Goal: Transaction & Acquisition: Purchase product/service

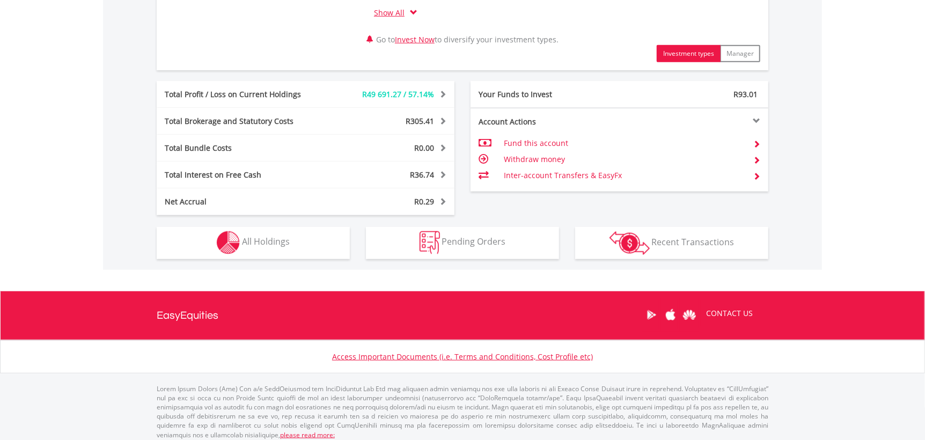
scroll to position [552, 0]
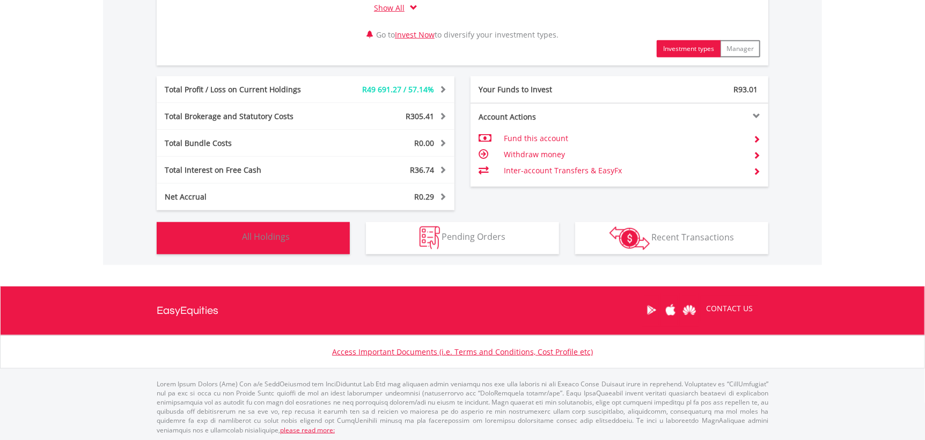
click at [274, 236] on span "All Holdings" at bounding box center [266, 237] width 48 height 12
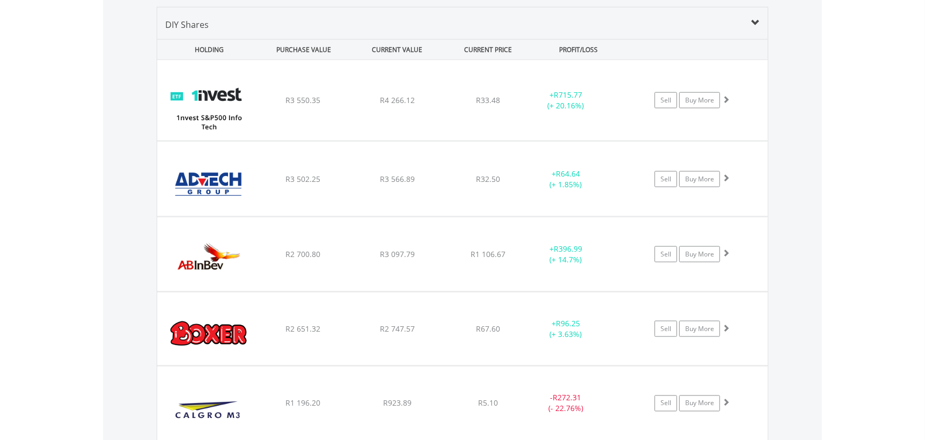
scroll to position [859, 0]
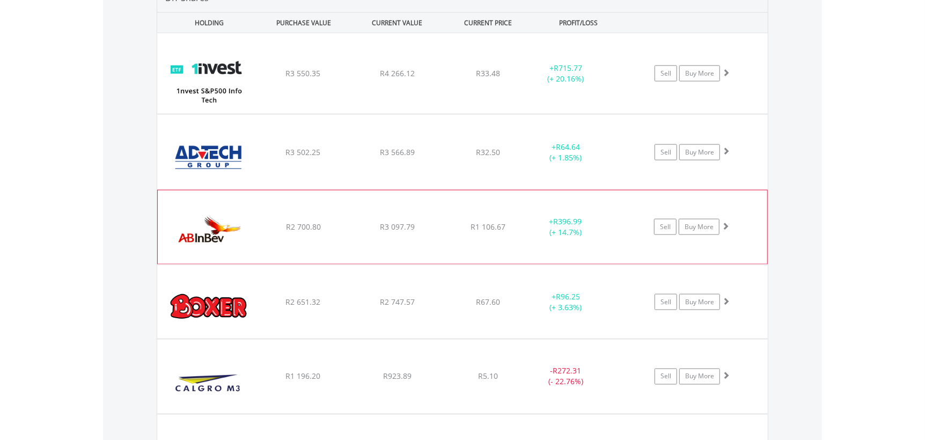
click at [371, 114] on div "﻿ Anheuser-Busch InBev SA NV R2 700.80 R3 097.79 R1 106.67 + R396.99 (+ 14.7%) …" at bounding box center [462, 73] width 611 height 81
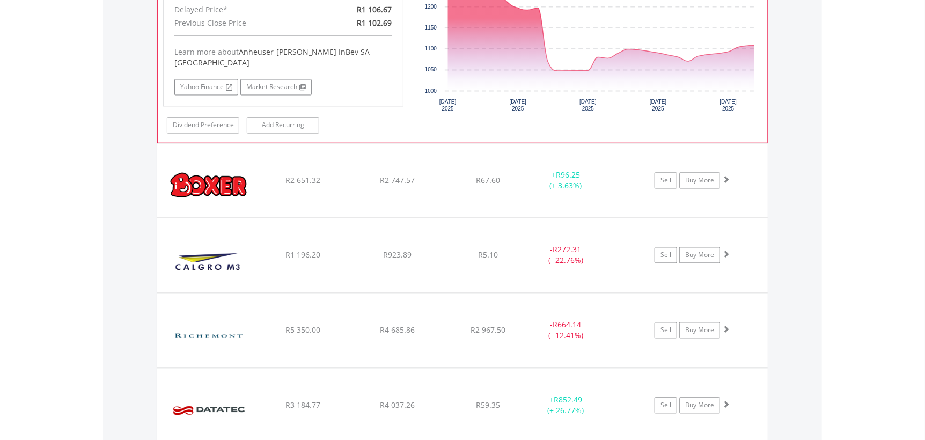
scroll to position [1234, 0]
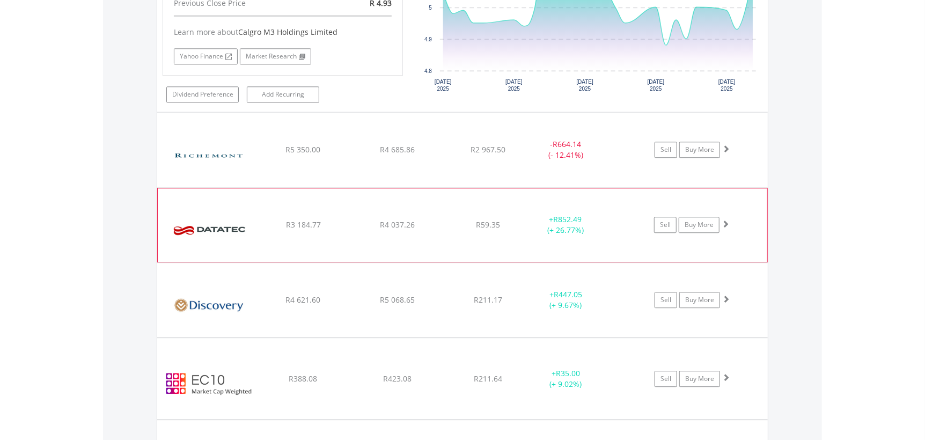
scroll to position [1611, 0]
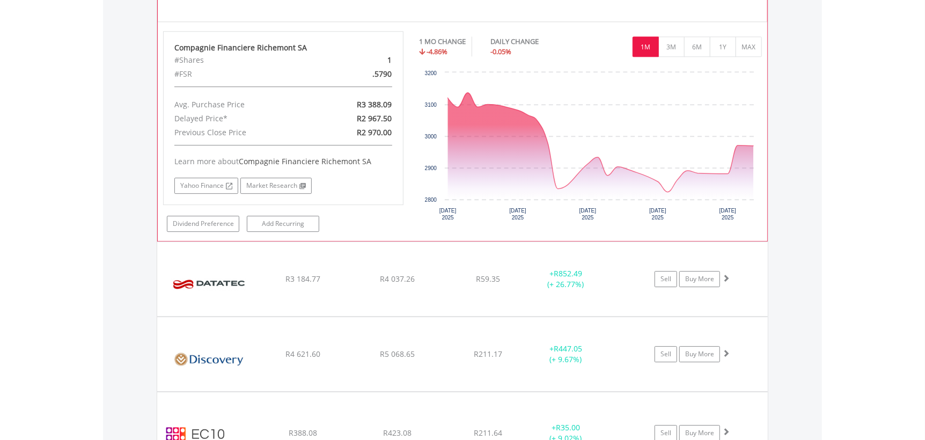
scroll to position [1825, 0]
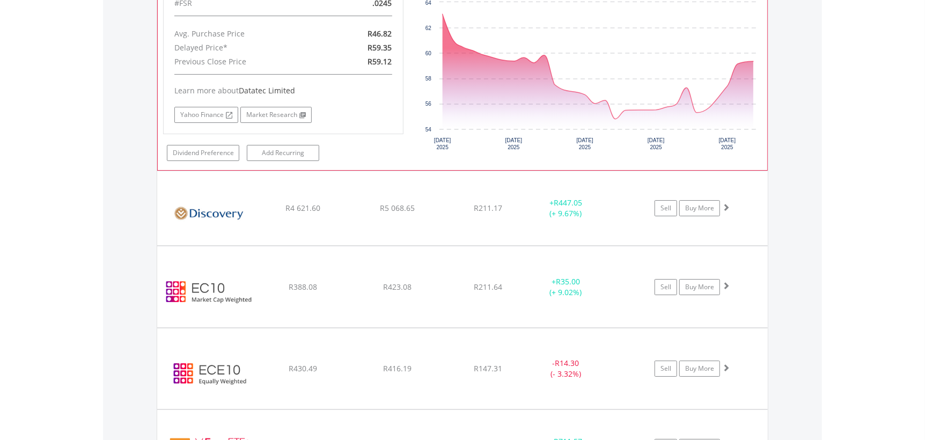
scroll to position [2148, 0]
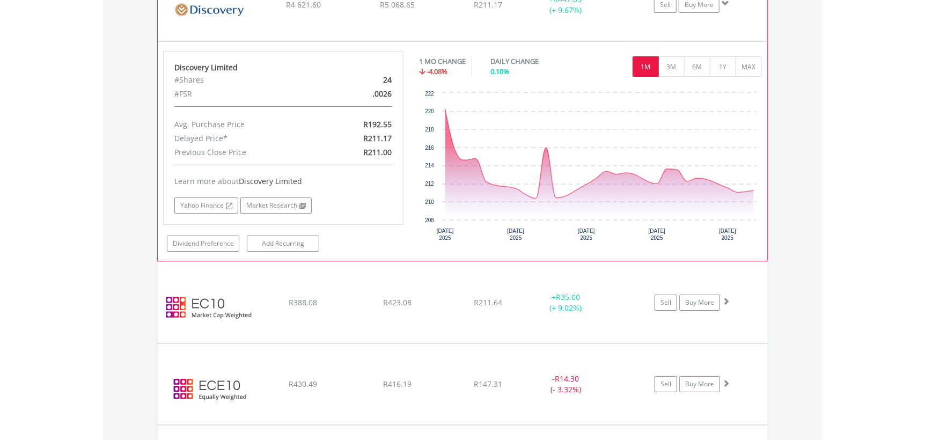
scroll to position [2416, 0]
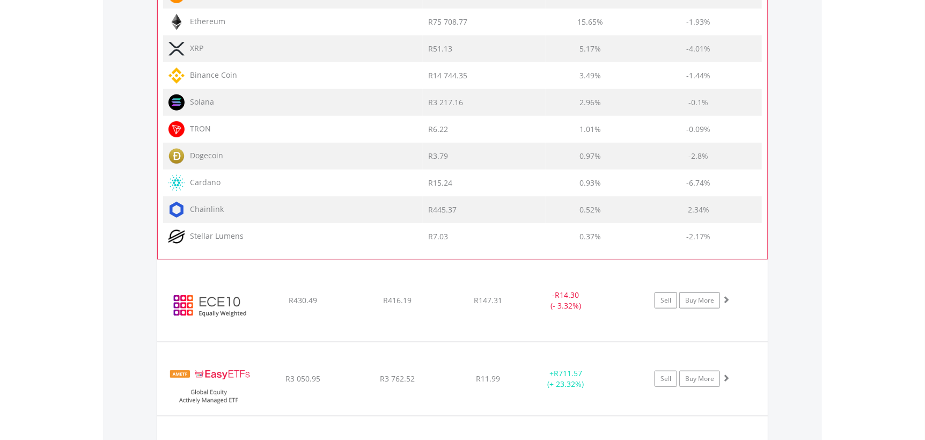
scroll to position [3114, 0]
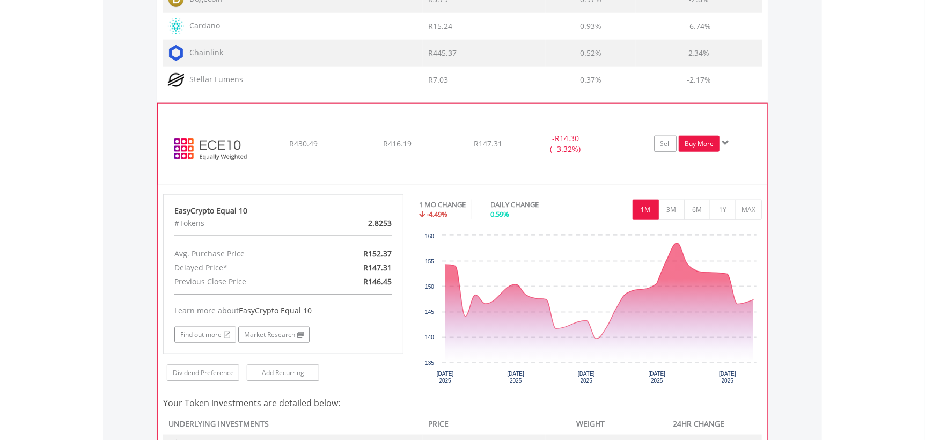
click at [700, 136] on link "Buy More" at bounding box center [699, 144] width 41 height 16
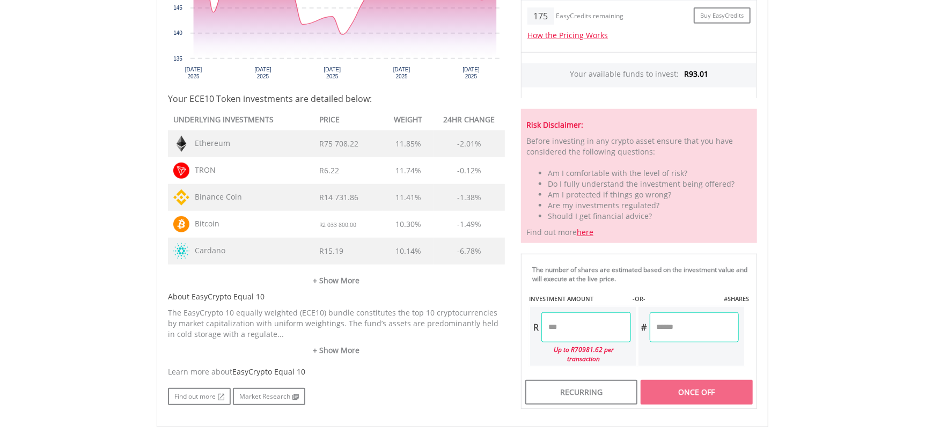
scroll to position [483, 0]
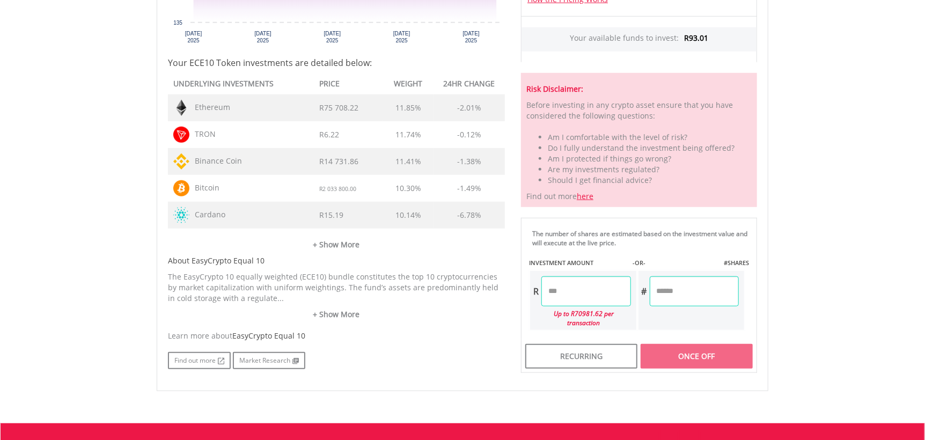
click at [554, 297] on input "number" at bounding box center [586, 291] width 89 height 30
click at [699, 294] on div "Last Updated Price: 15-min. Delay* Price Update Cost: 1 Credits Request A Price…" at bounding box center [639, 114] width 252 height 520
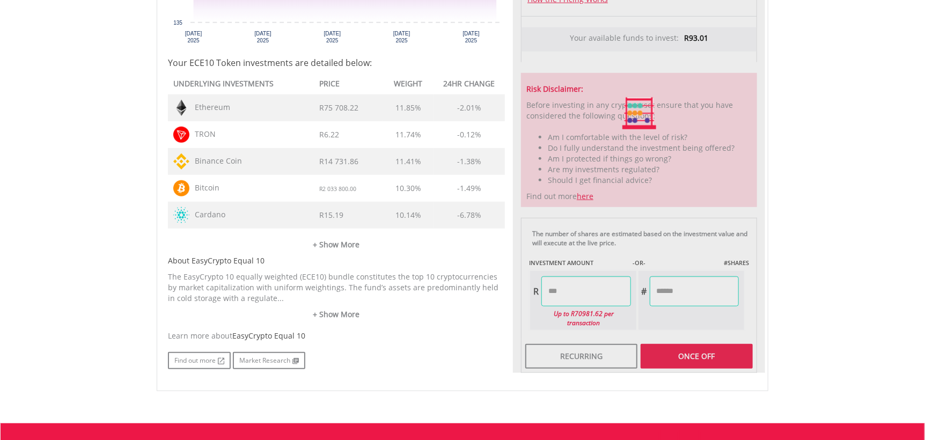
type input "*****"
type input "******"
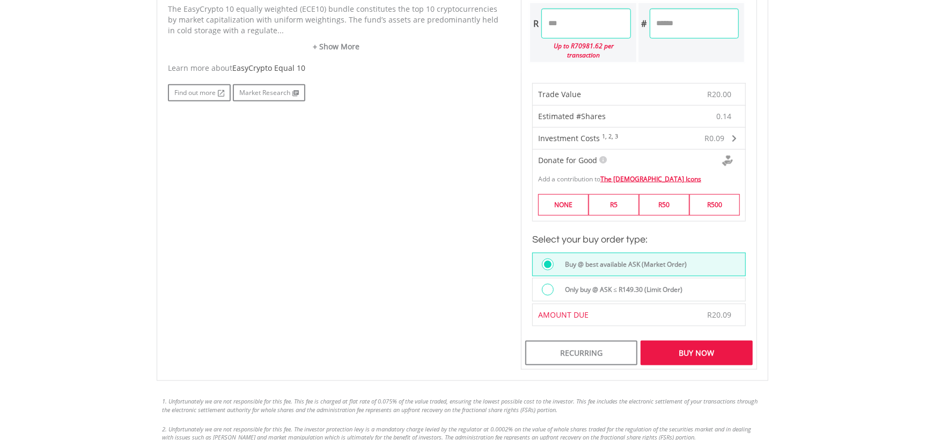
scroll to position [751, 0]
click at [550, 283] on div at bounding box center [548, 289] width 12 height 12
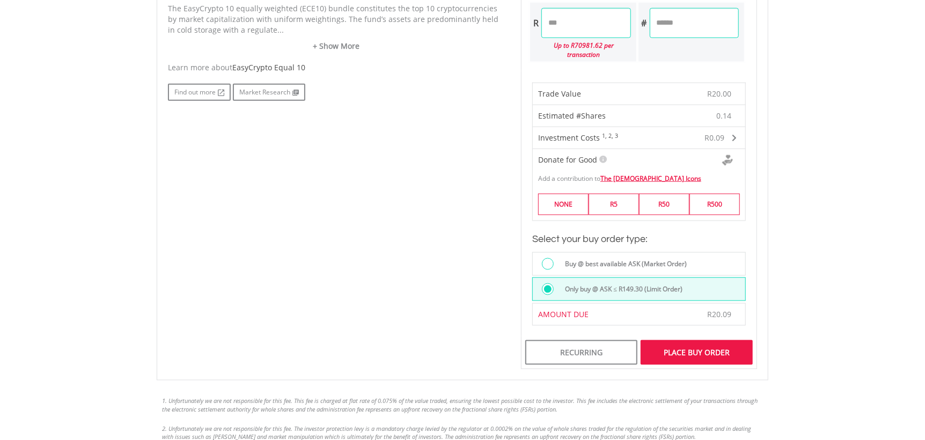
click at [713, 348] on div "Place Buy Order" at bounding box center [697, 352] width 112 height 25
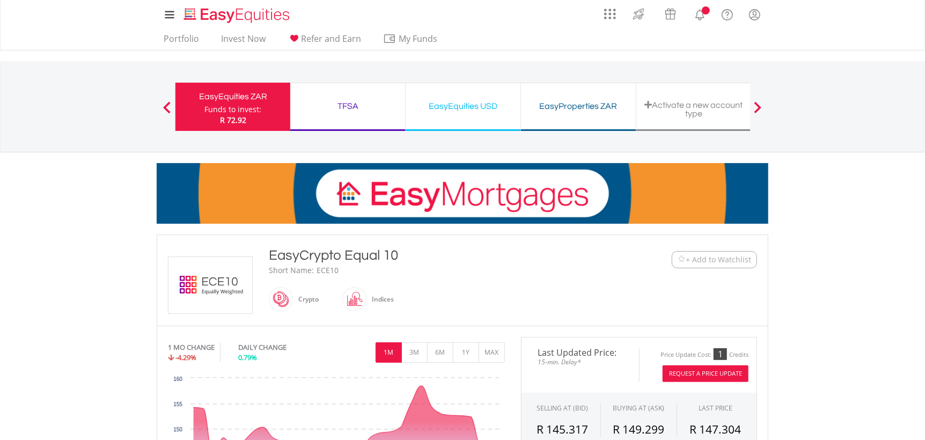
scroll to position [619, 0]
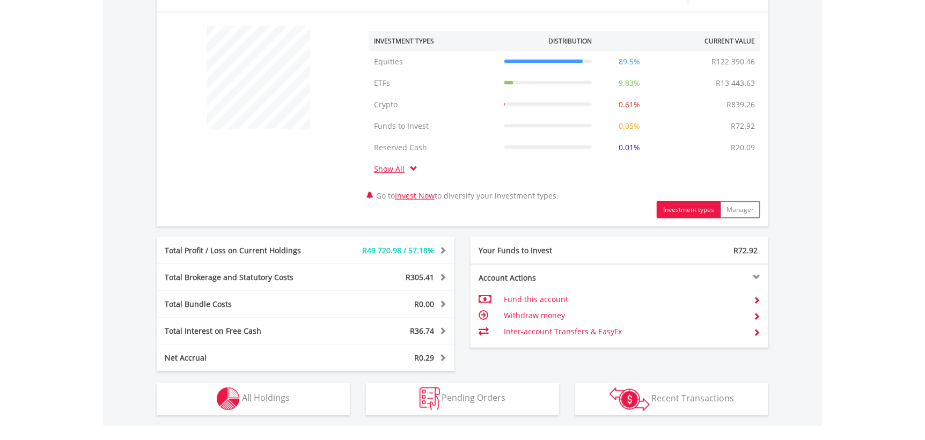
scroll to position [483, 0]
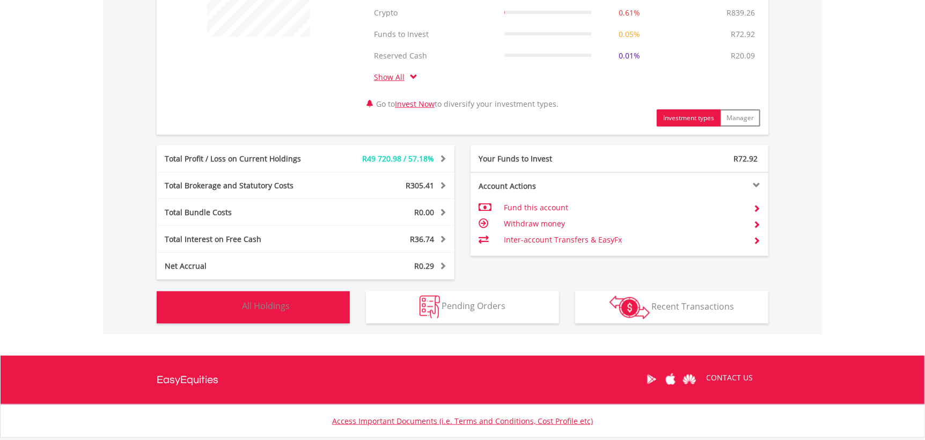
click at [258, 302] on span "All Holdings" at bounding box center [266, 307] width 48 height 12
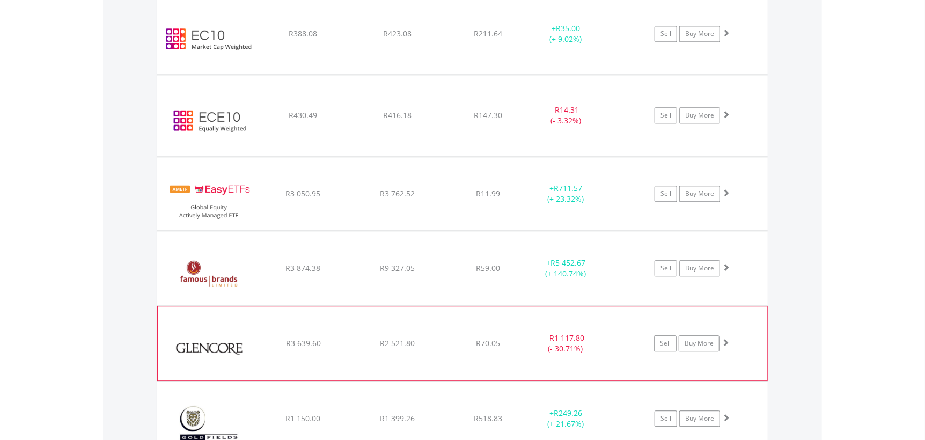
scroll to position [1482, 0]
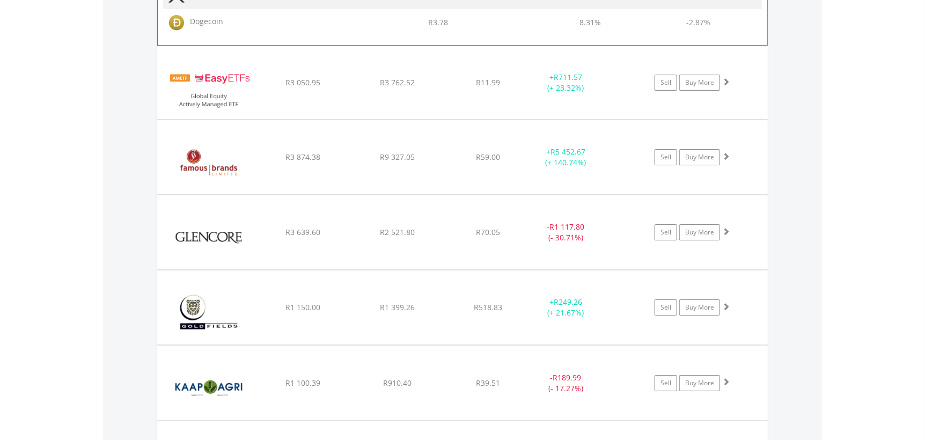
scroll to position [2126, 0]
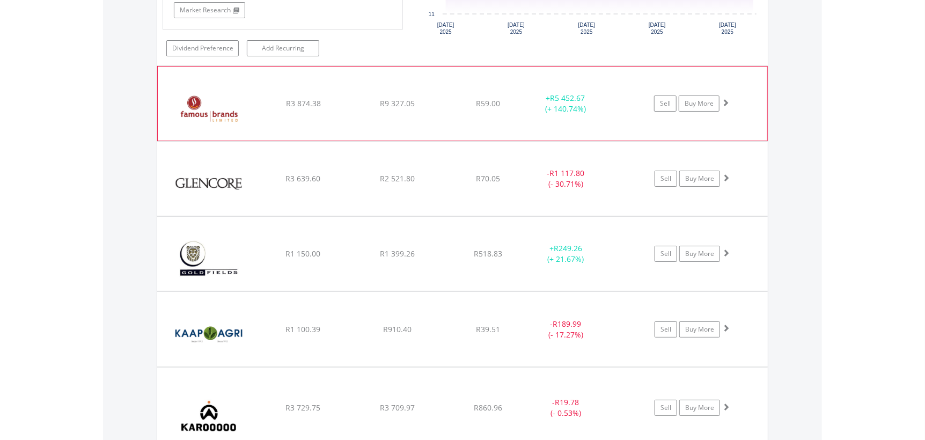
scroll to position [2448, 0]
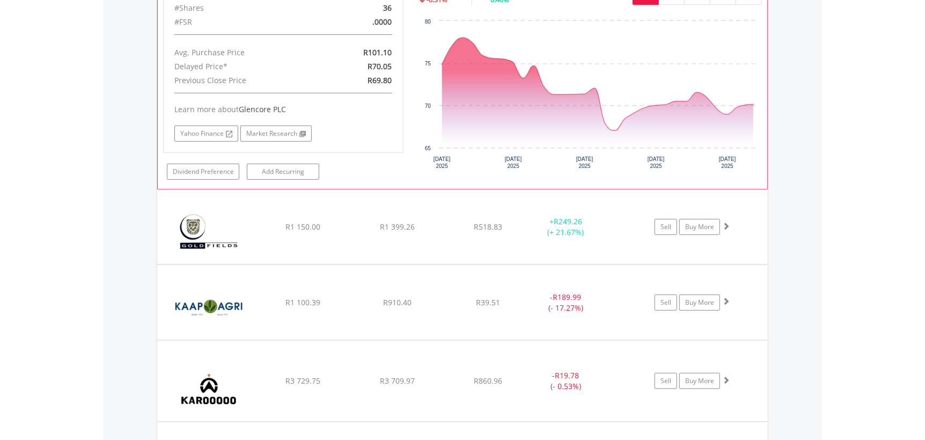
scroll to position [2770, 0]
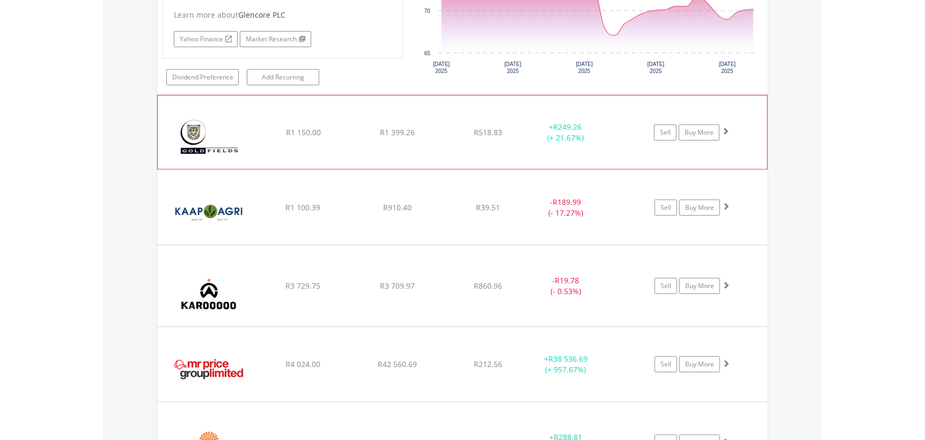
click at [240, 155] on img at bounding box center [209, 138] width 92 height 58
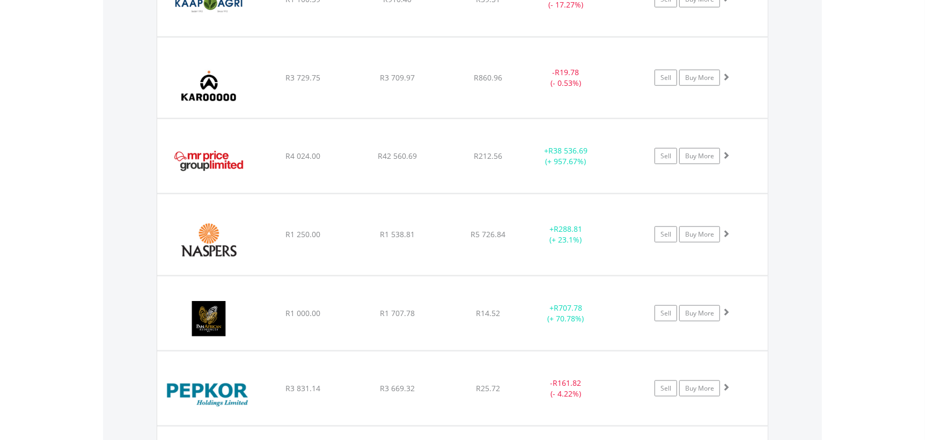
scroll to position [3200, 0]
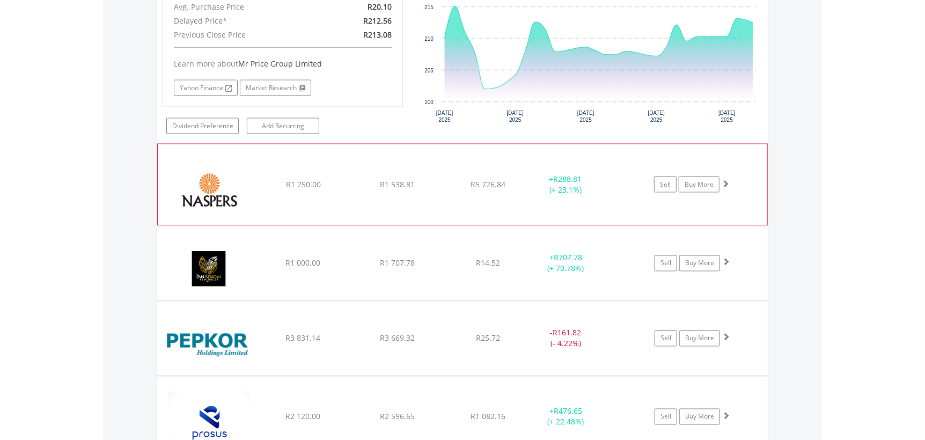
scroll to position [3468, 0]
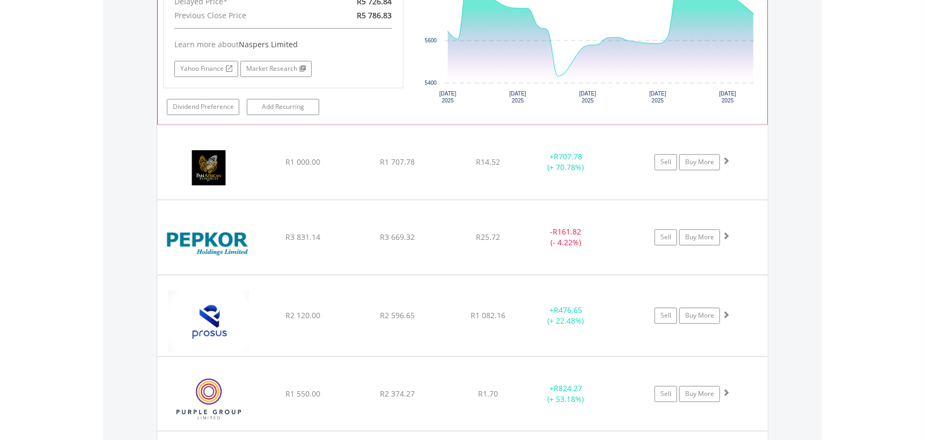
scroll to position [3790, 0]
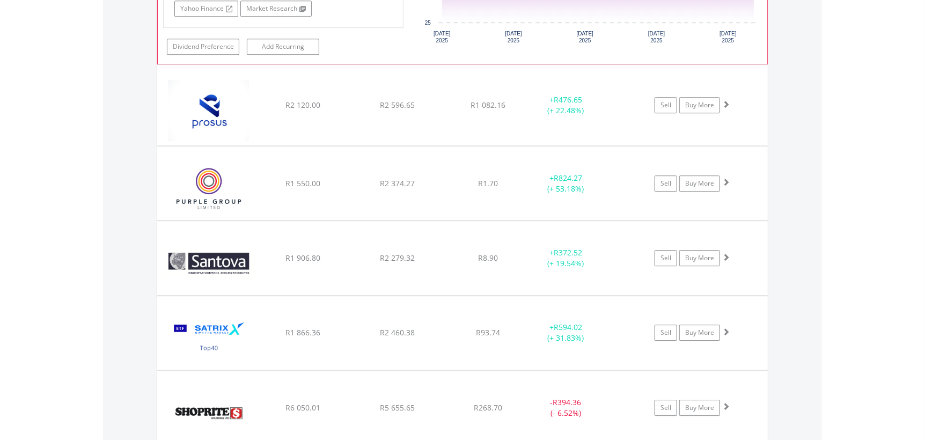
scroll to position [4220, 0]
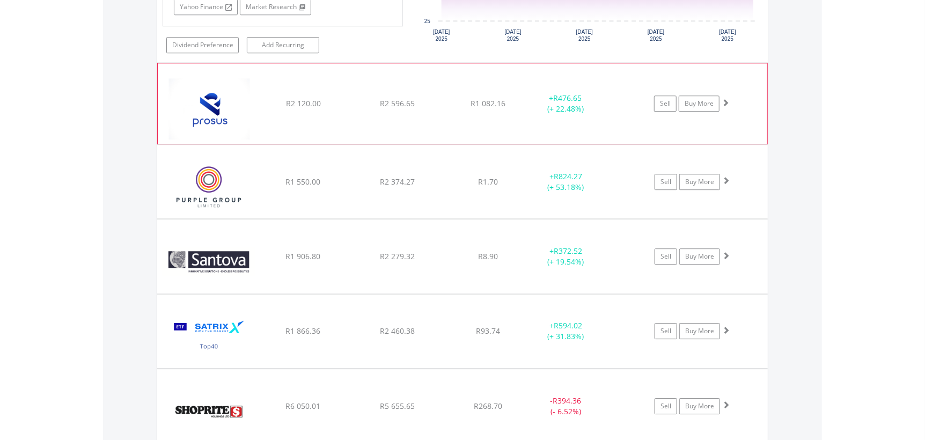
click at [253, 126] on img at bounding box center [209, 109] width 92 height 64
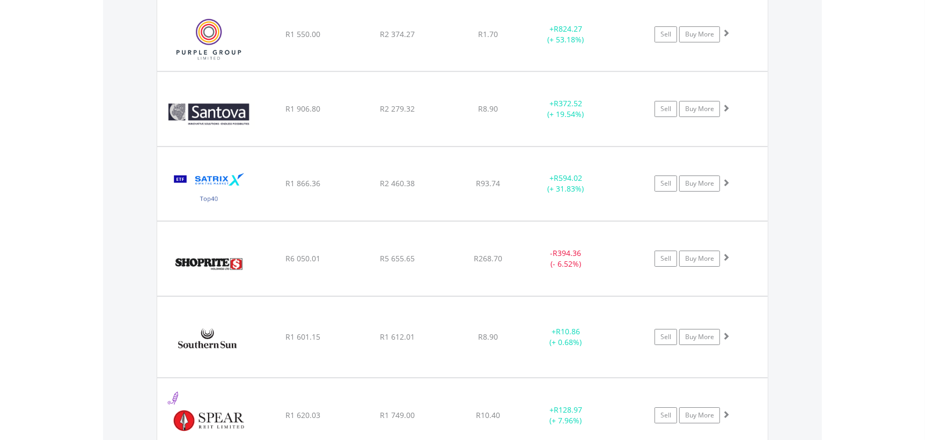
scroll to position [4596, 0]
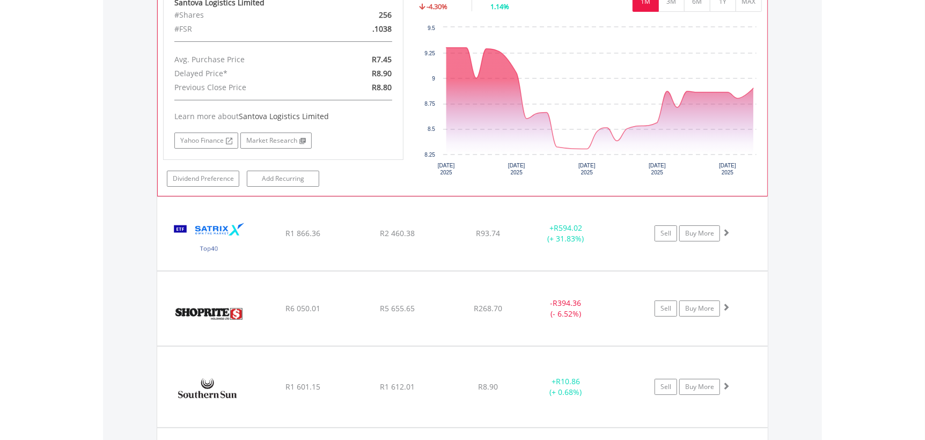
scroll to position [4811, 0]
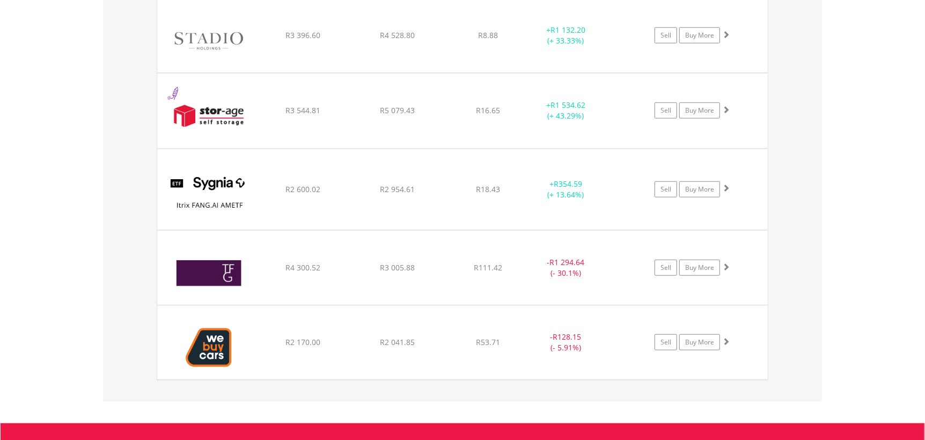
scroll to position [5509, 0]
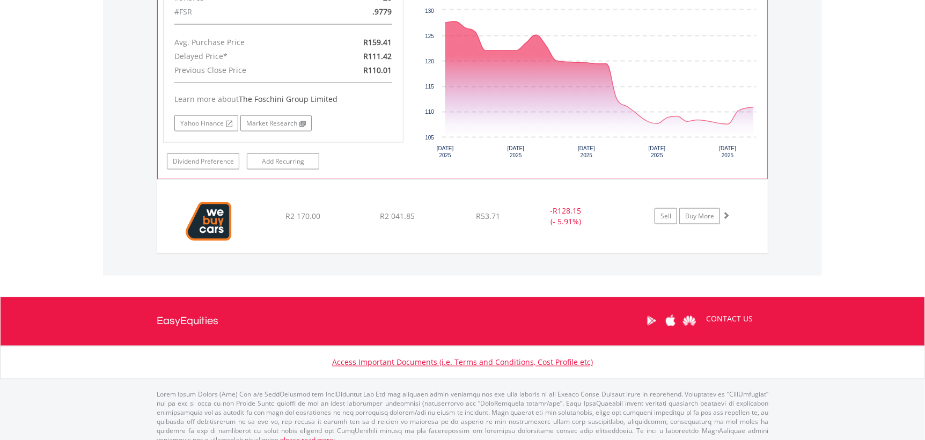
scroll to position [5828, 0]
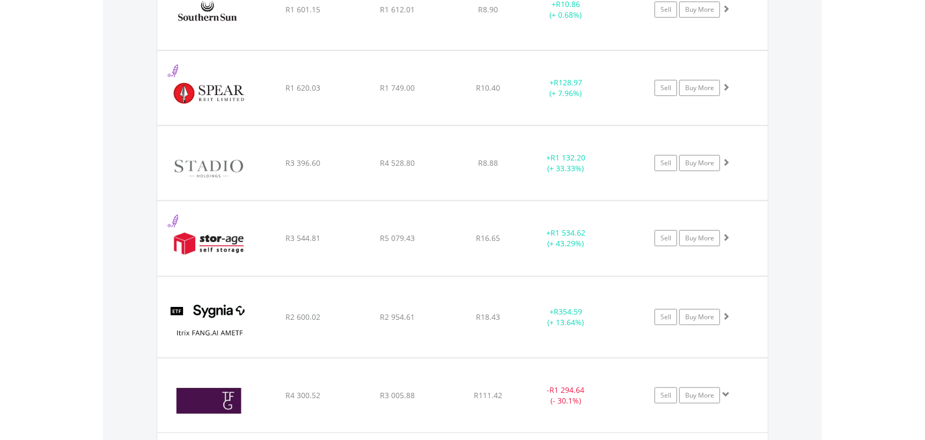
scroll to position [5024, 0]
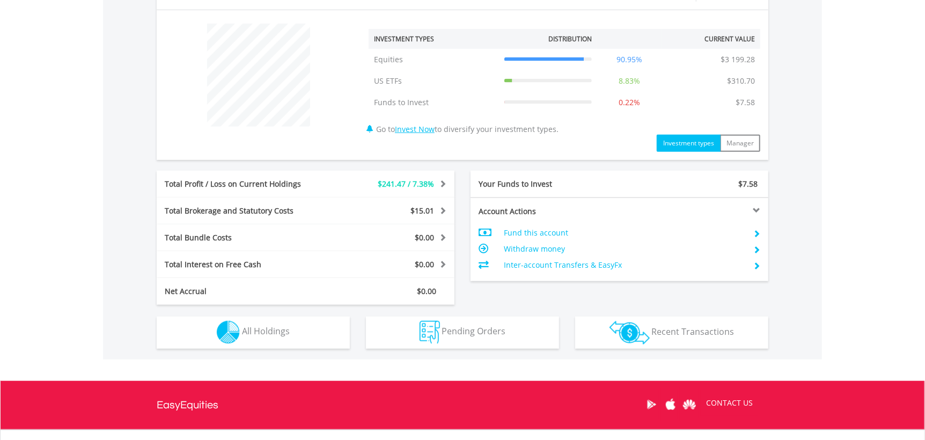
scroll to position [482, 0]
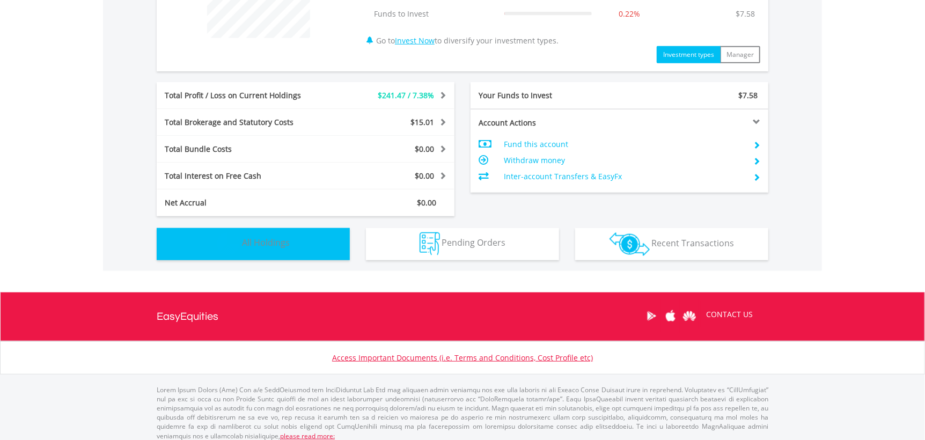
click at [287, 239] on span "All Holdings" at bounding box center [266, 243] width 48 height 12
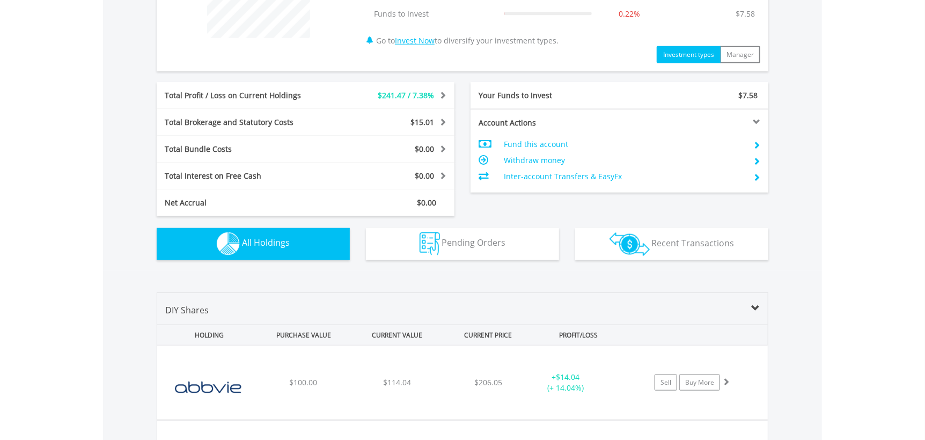
scroll to position [773, 0]
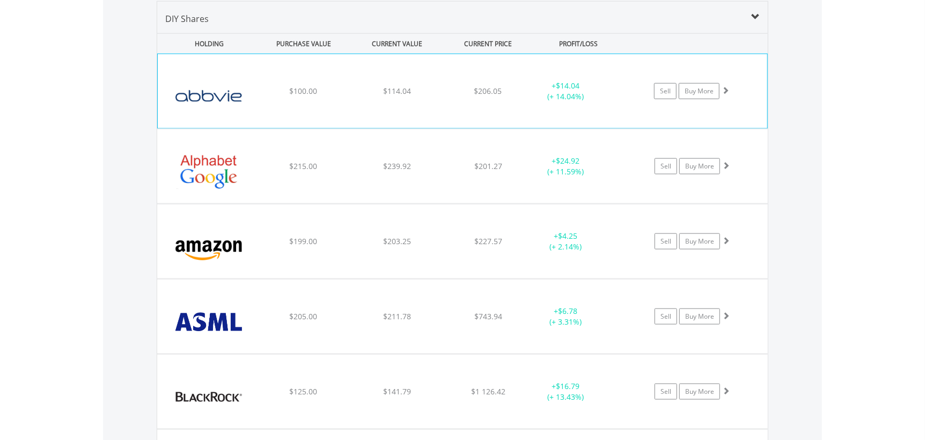
click at [356, 108] on div "﻿ Abbvie Inc $100.00 $114.04 $206.05 + $14.04 (+ 14.04%) Sell Buy More" at bounding box center [463, 91] width 610 height 74
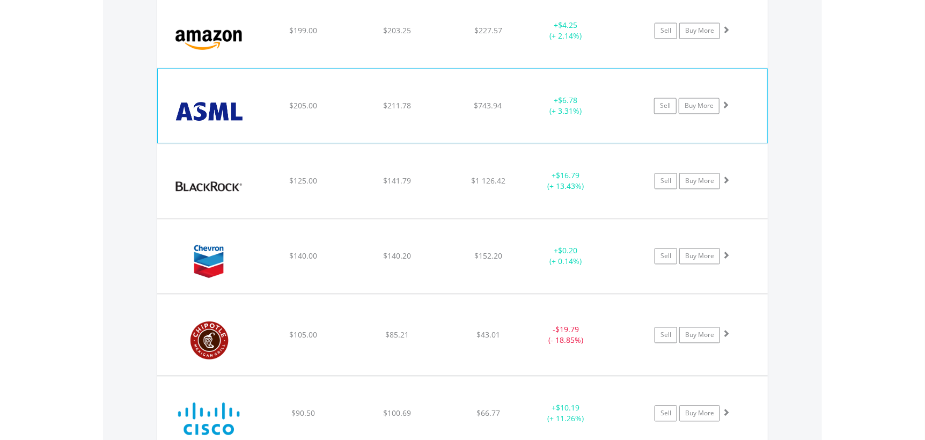
scroll to position [1204, 0]
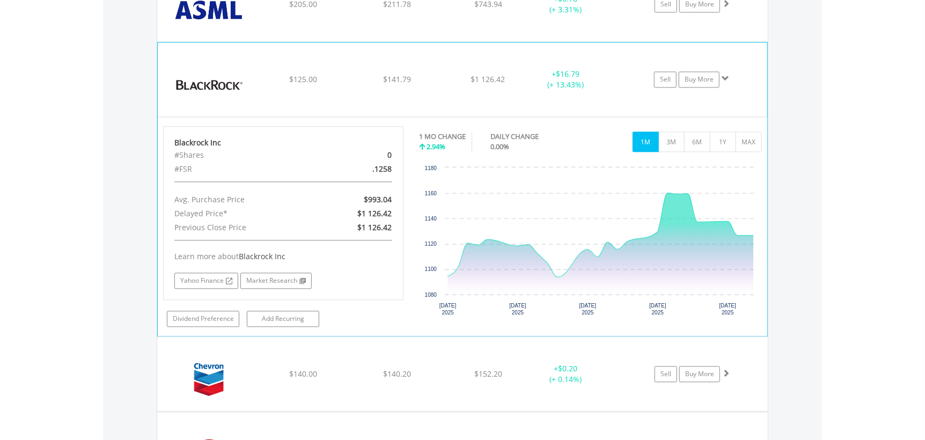
scroll to position [1311, 0]
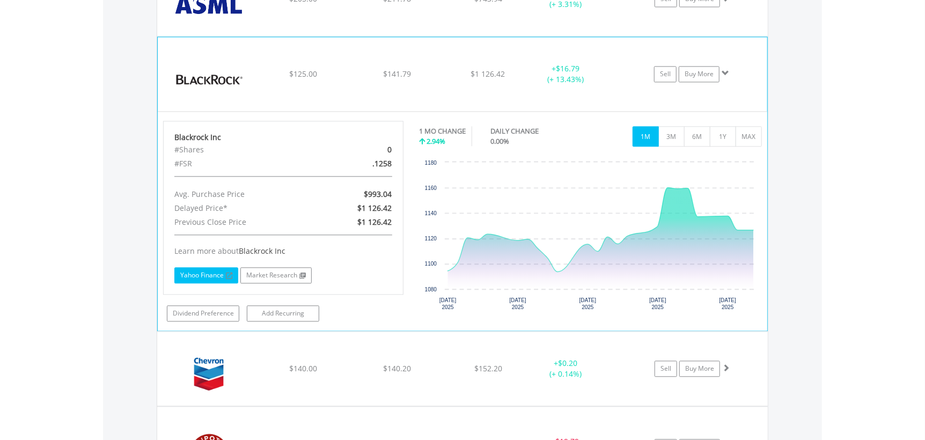
click at [201, 272] on link "Yahoo Finance" at bounding box center [206, 275] width 64 height 16
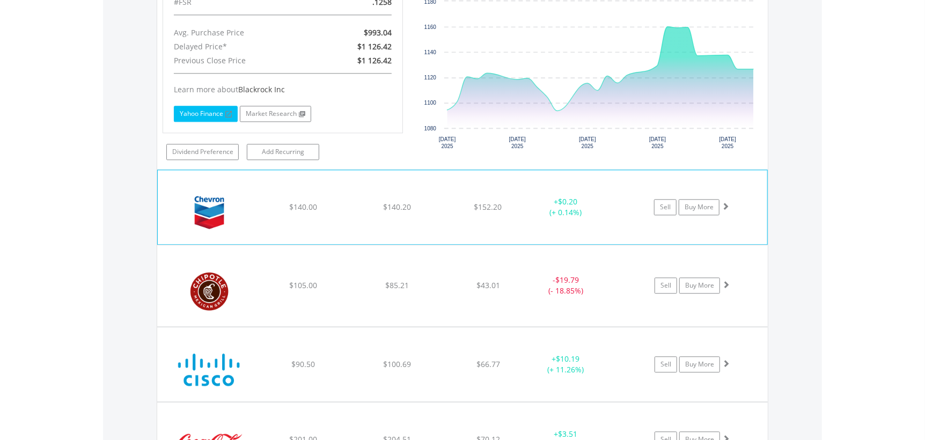
scroll to position [1525, 0]
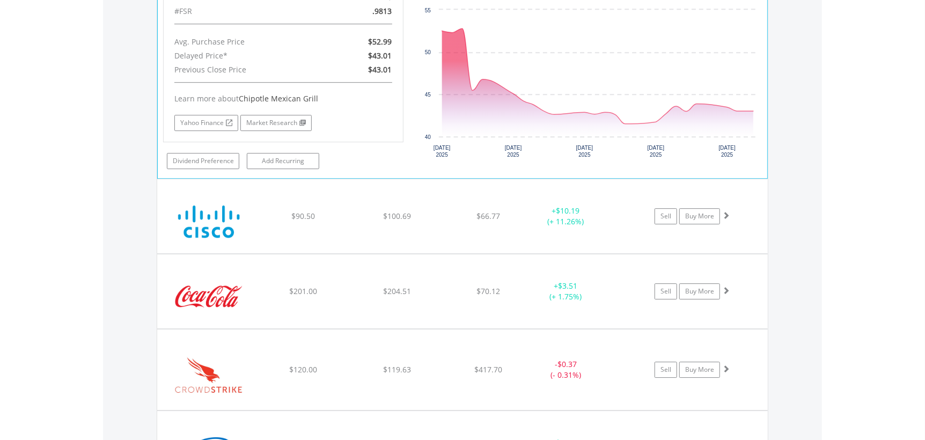
scroll to position [1848, 0]
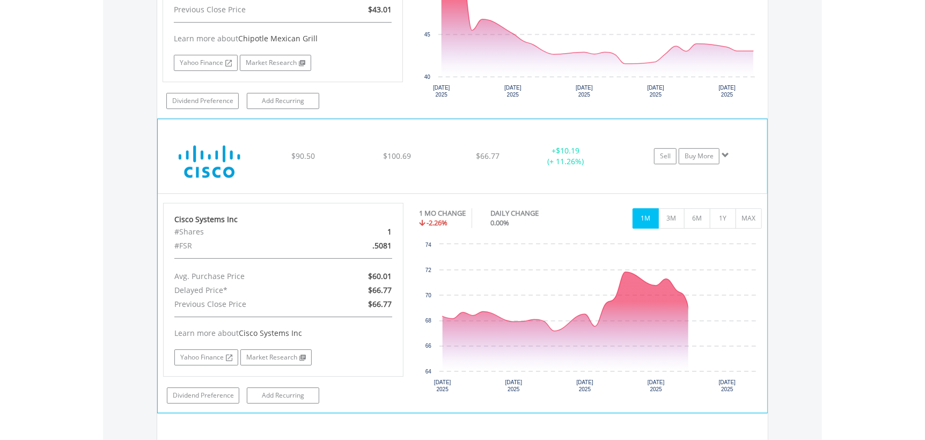
scroll to position [2009, 0]
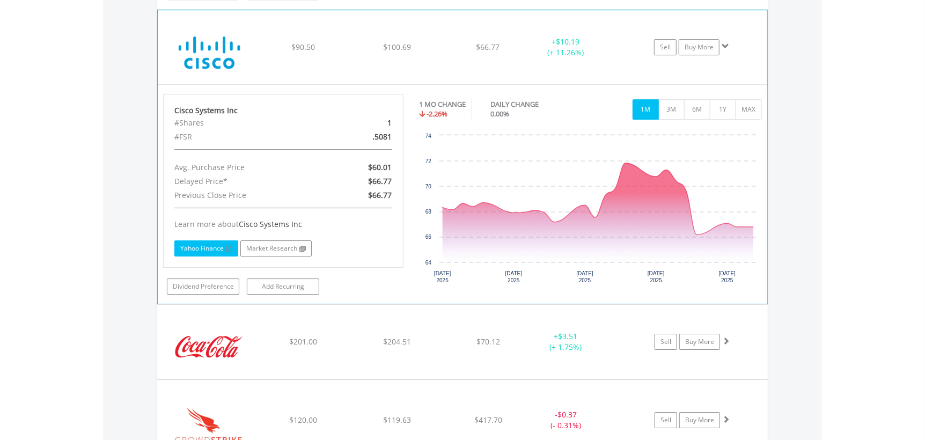
click at [202, 241] on link "Yahoo Finance" at bounding box center [206, 248] width 64 height 16
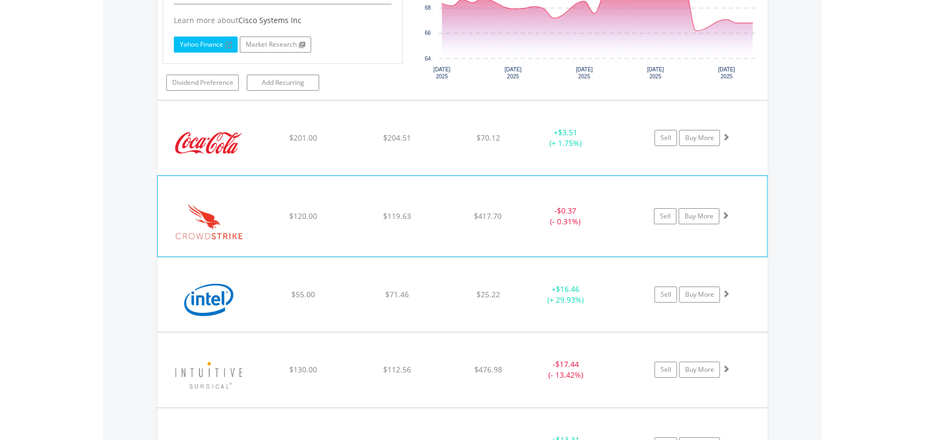
scroll to position [2224, 0]
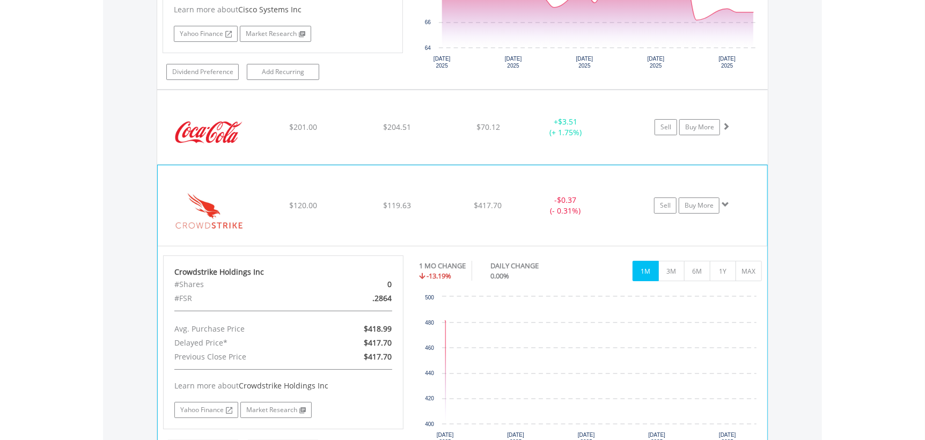
scroll to position [2385, 0]
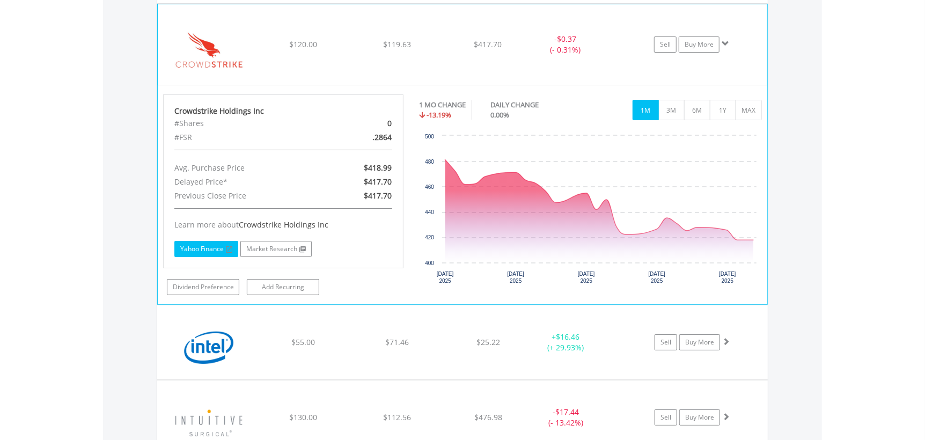
click at [200, 250] on link "Yahoo Finance" at bounding box center [206, 249] width 64 height 16
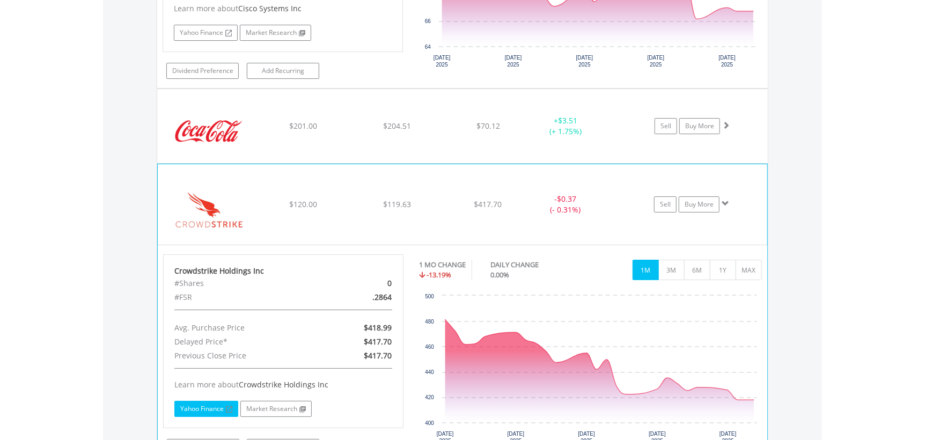
scroll to position [2224, 0]
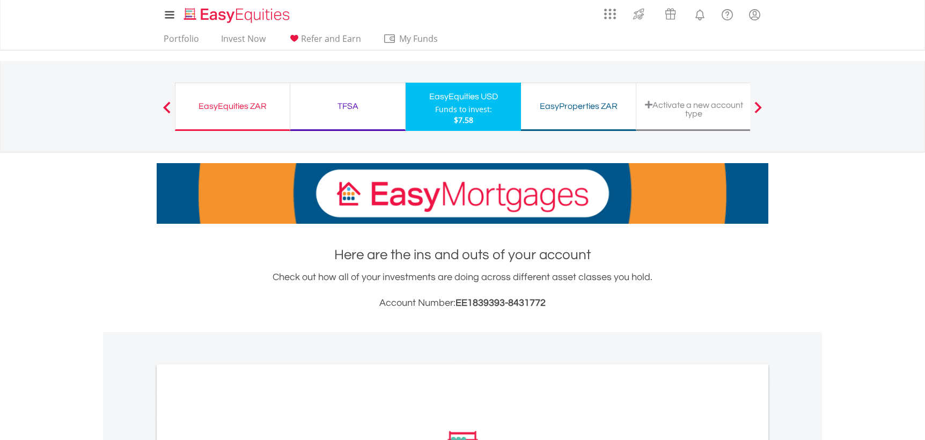
scroll to position [215, 0]
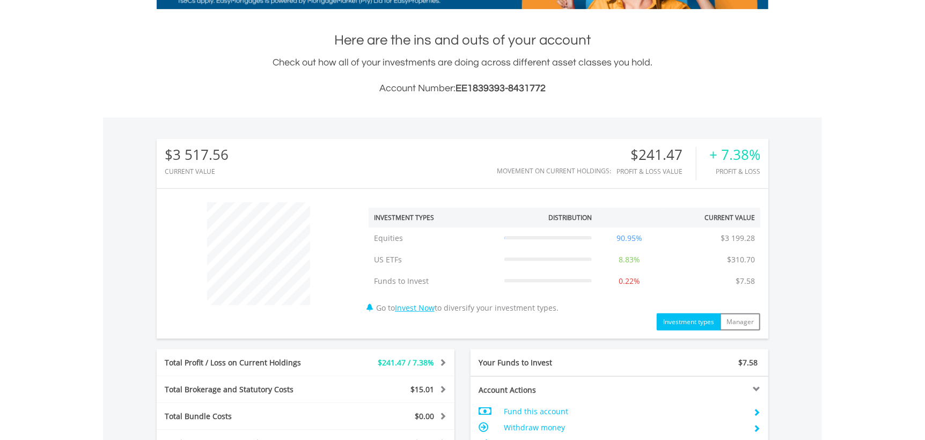
click at [287, 347] on div "$3 517.56 CURRENT VALUE Movement on Current Holdings: $241.47 Profit & Loss Val…" at bounding box center [463, 311] width 612 height 345
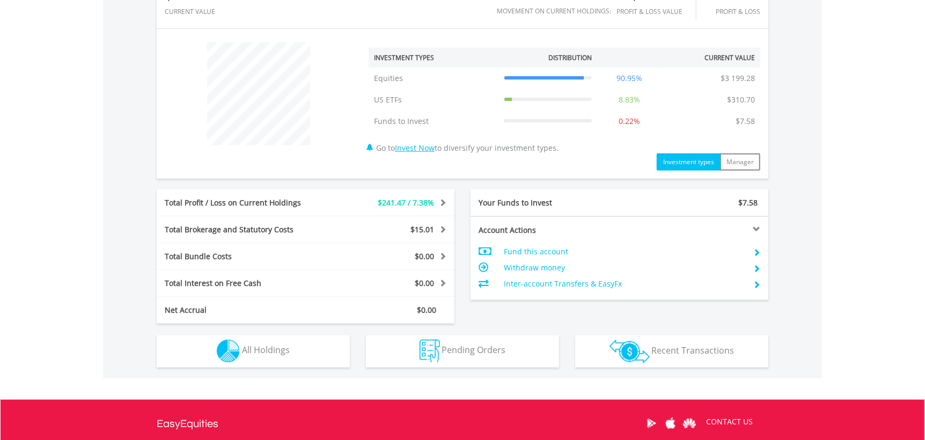
scroll to position [376, 0]
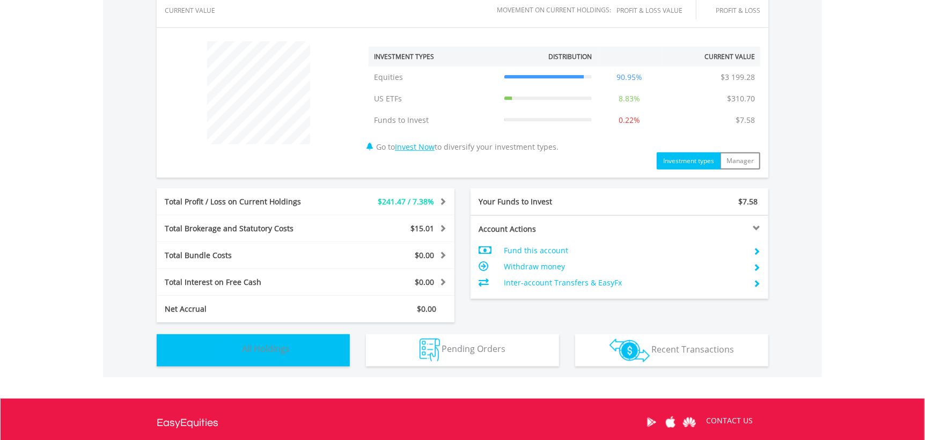
click at [287, 345] on span "All Holdings" at bounding box center [266, 350] width 48 height 12
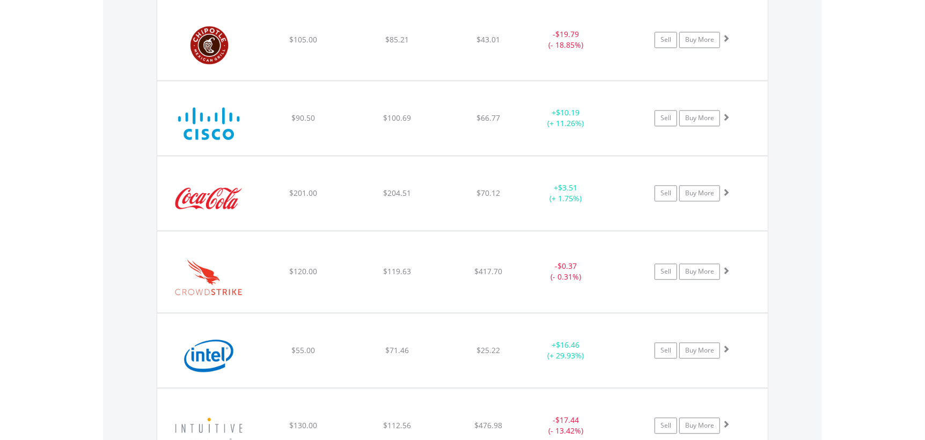
scroll to position [1261, 0]
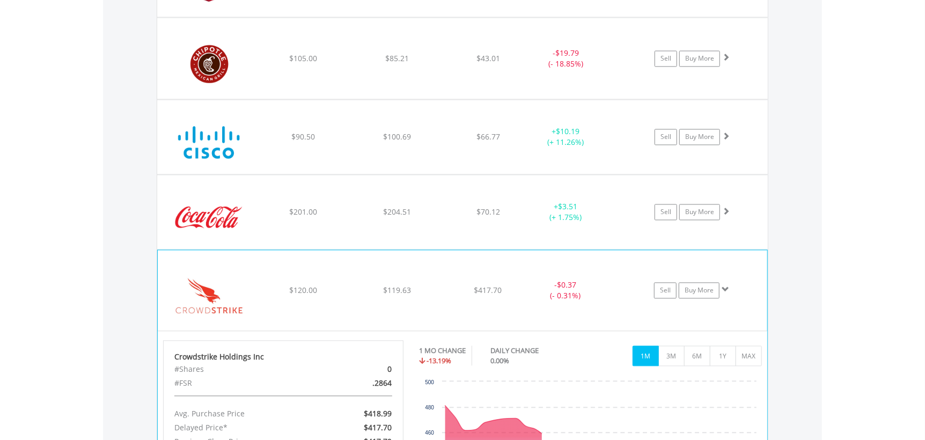
scroll to position [1314, 0]
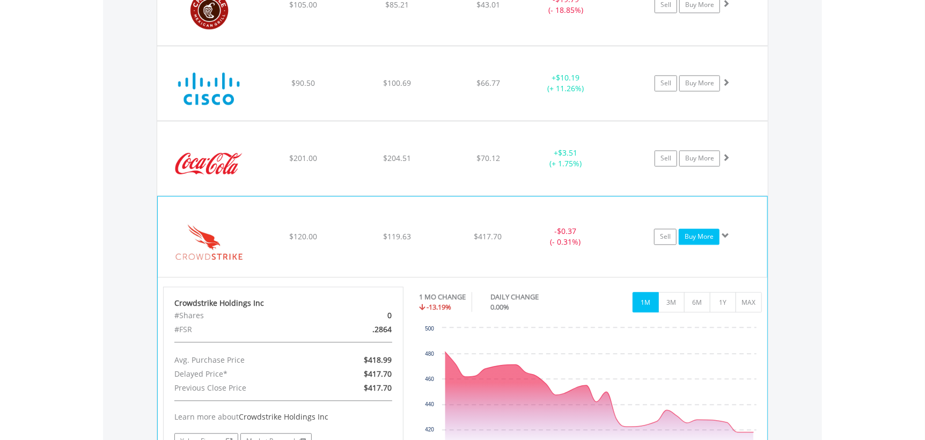
click at [700, 234] on link "Buy More" at bounding box center [699, 237] width 41 height 16
click at [702, 234] on link "Buy More" at bounding box center [699, 237] width 41 height 16
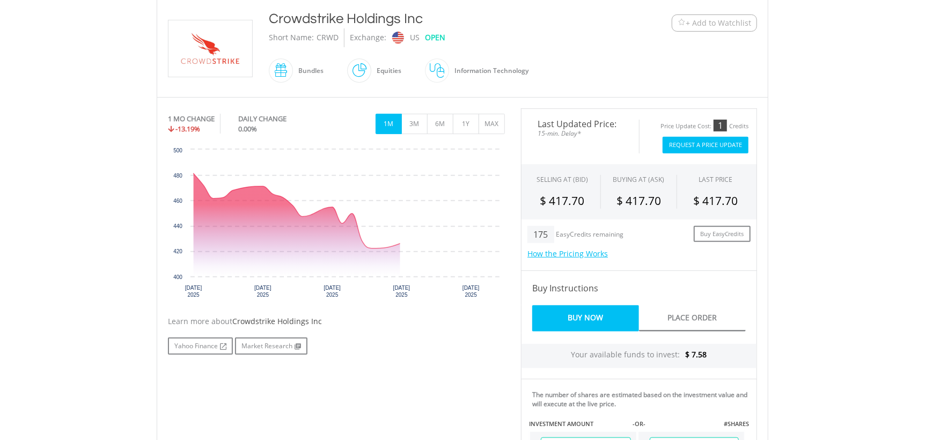
scroll to position [322, 0]
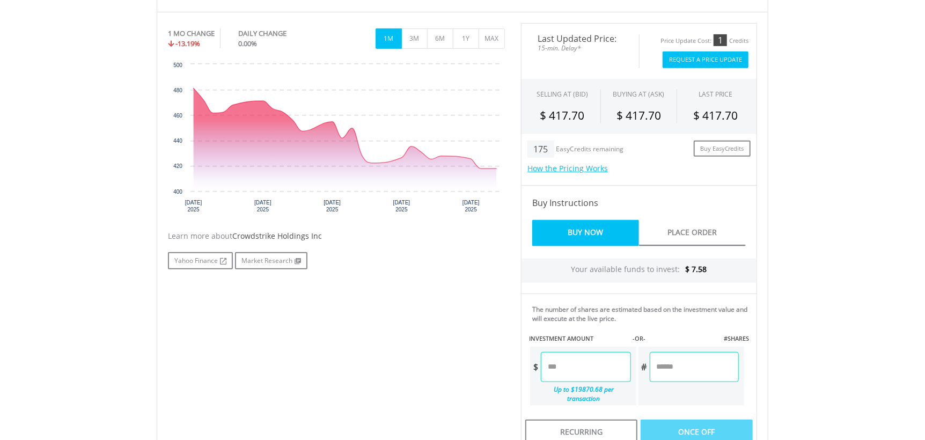
click at [564, 367] on input "number" at bounding box center [586, 367] width 90 height 30
click at [692, 364] on div "Last Updated Price: 15-min. Delay* Price Update Cost: 1 Credits Request A Price…" at bounding box center [639, 236] width 252 height 426
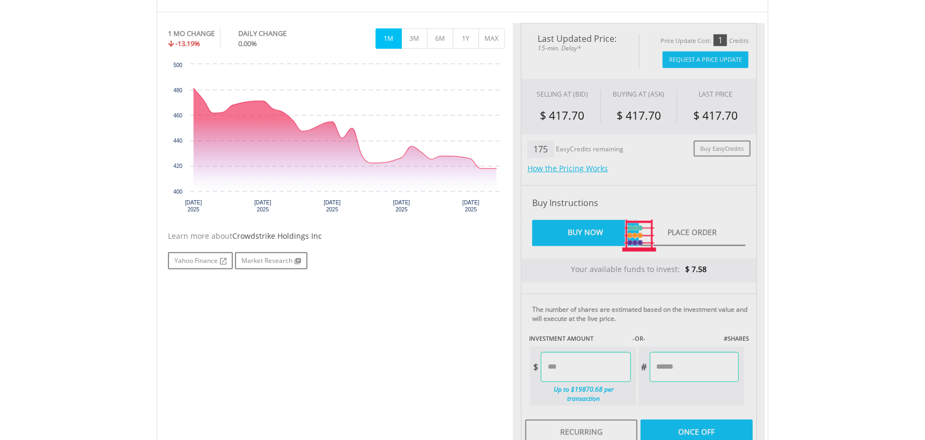
type input "****"
type input "******"
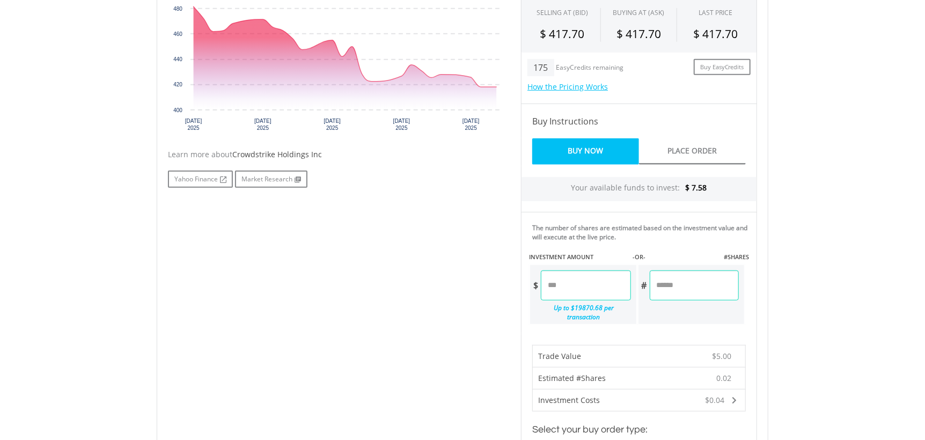
scroll to position [518, 0]
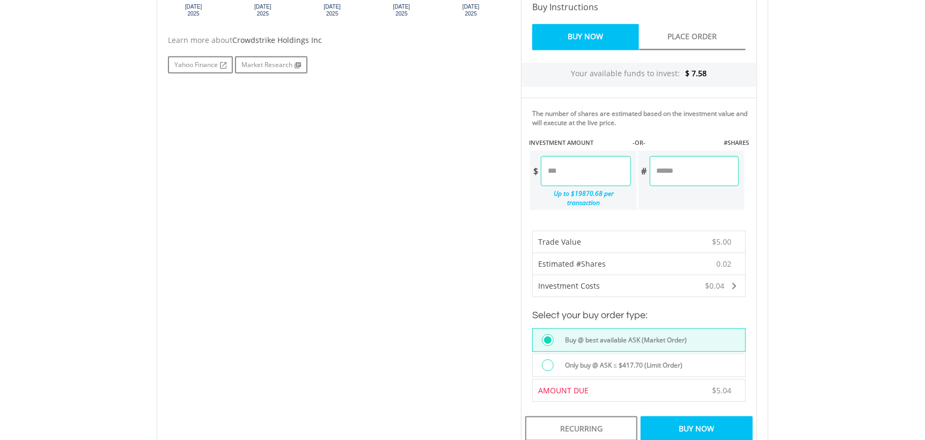
click at [549, 360] on div at bounding box center [548, 366] width 12 height 12
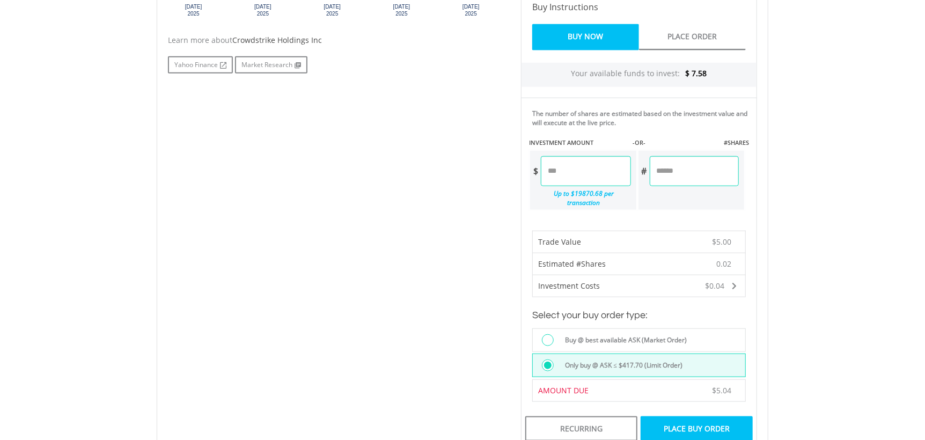
click at [684, 417] on div "Place Buy Order" at bounding box center [697, 429] width 112 height 25
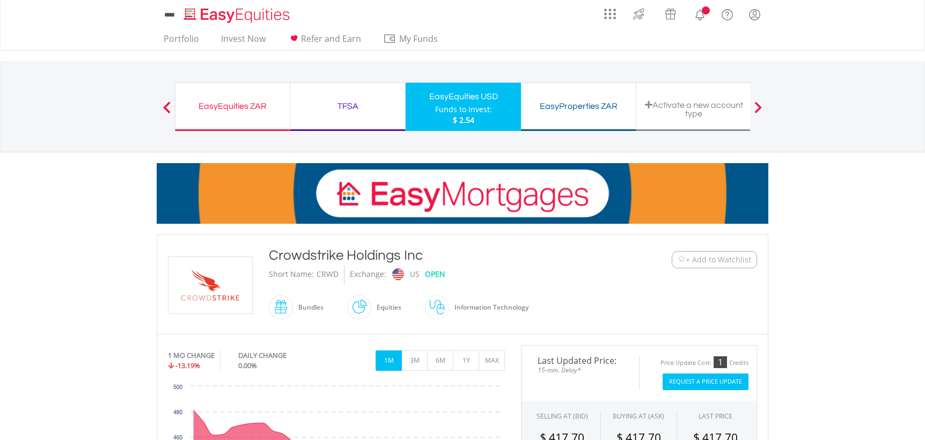
scroll to position [518, 0]
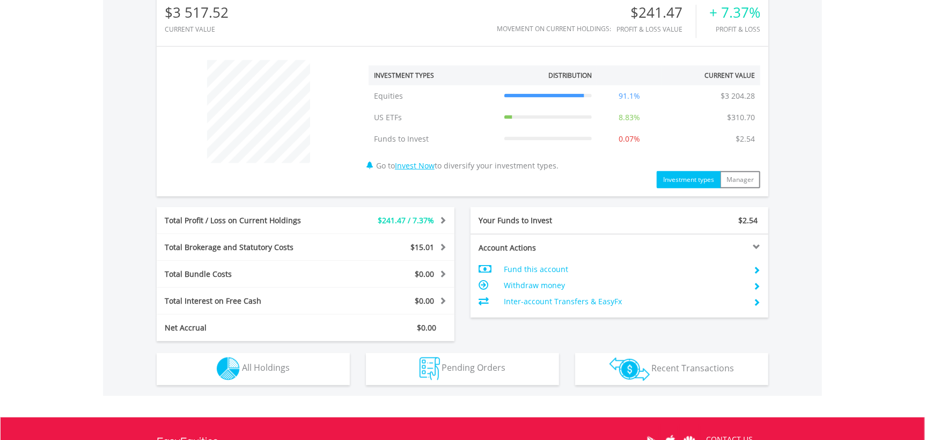
scroll to position [483, 0]
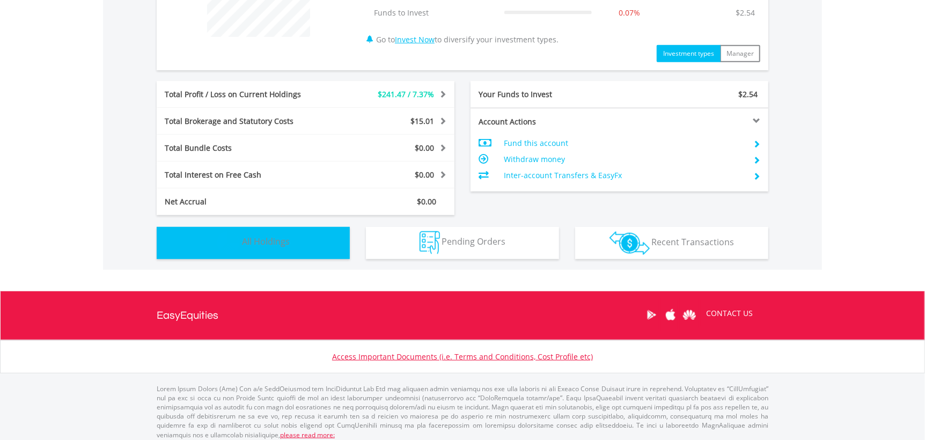
click at [246, 245] on span "All Holdings" at bounding box center [266, 242] width 48 height 12
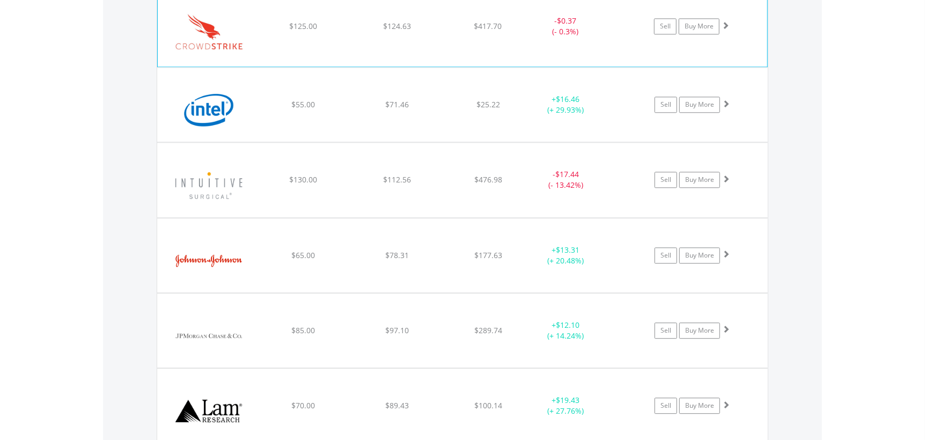
scroll to position [1579, 0]
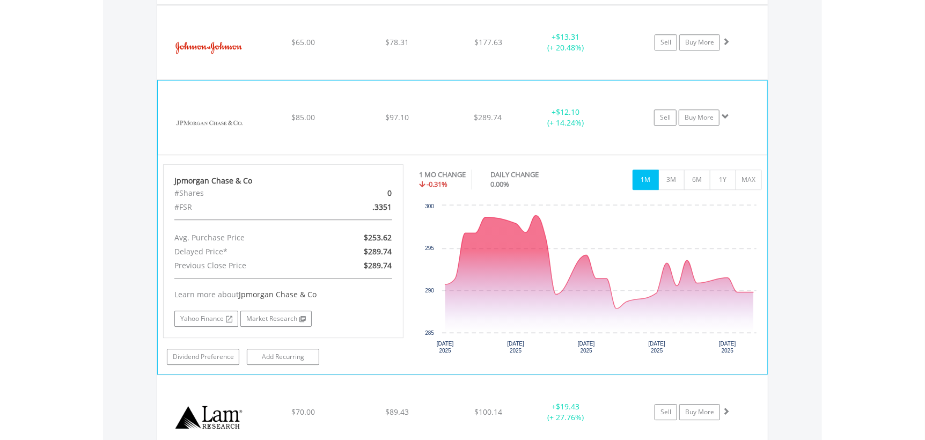
scroll to position [1740, 0]
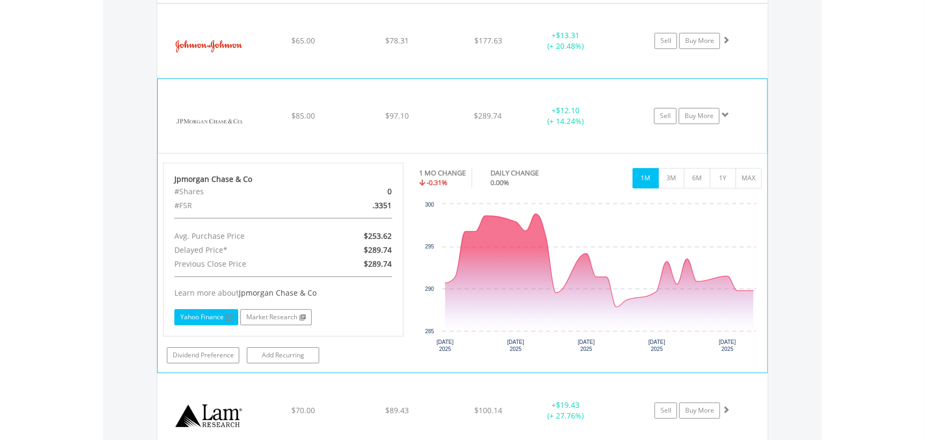
click at [217, 315] on link "Yahoo Finance" at bounding box center [206, 317] width 64 height 16
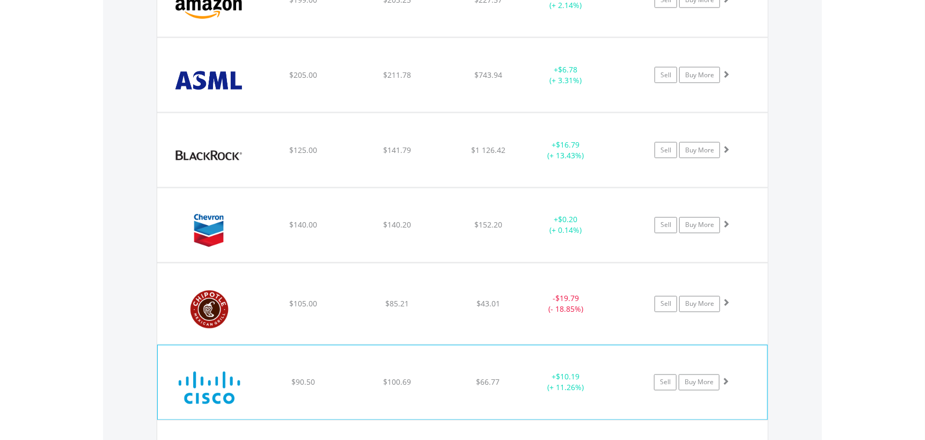
scroll to position [1014, 0]
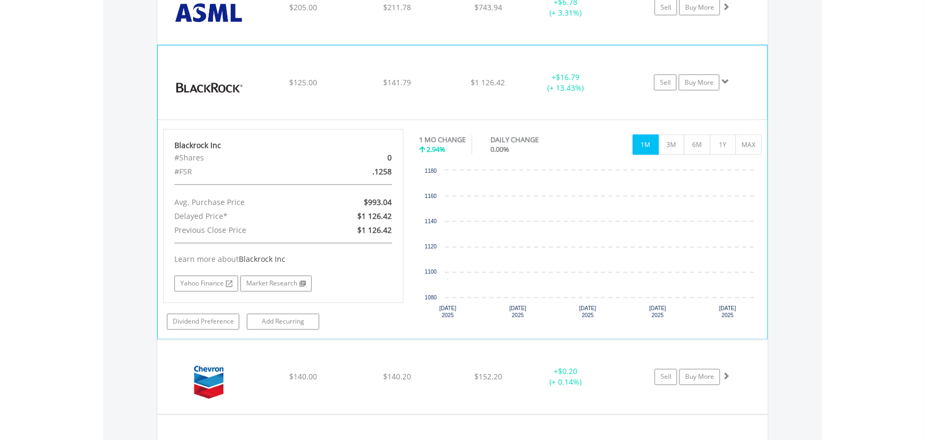
scroll to position [1122, 0]
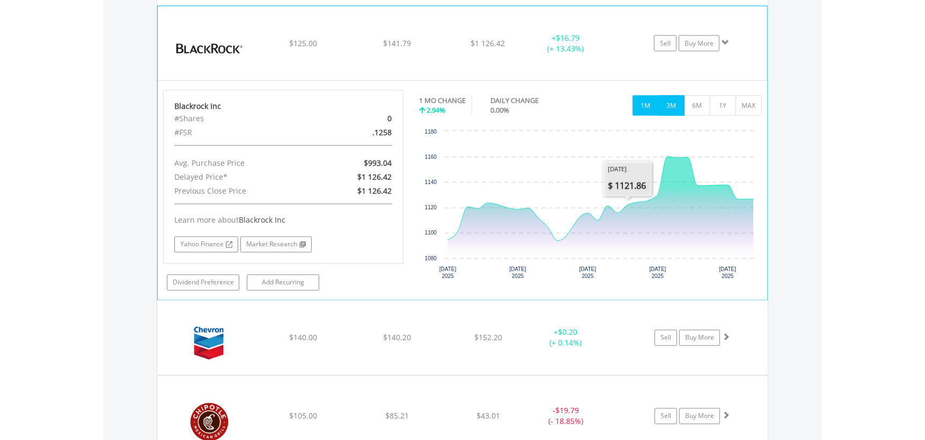
click at [673, 105] on button "3M" at bounding box center [672, 106] width 26 height 20
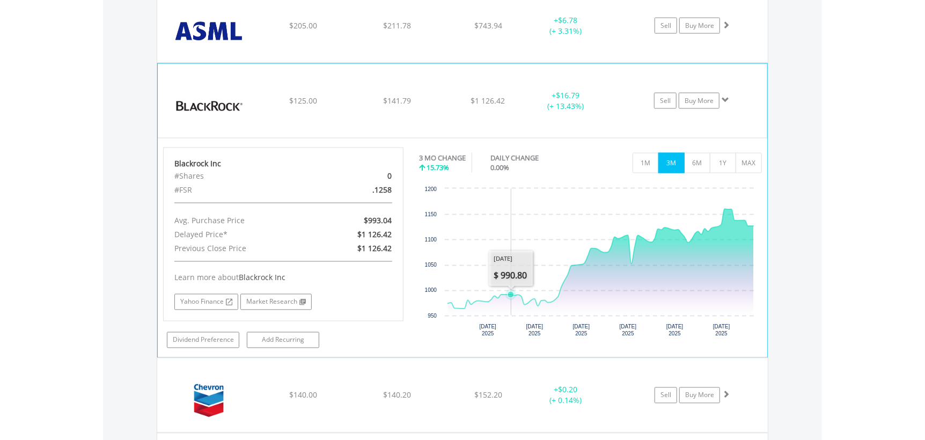
scroll to position [1014, 0]
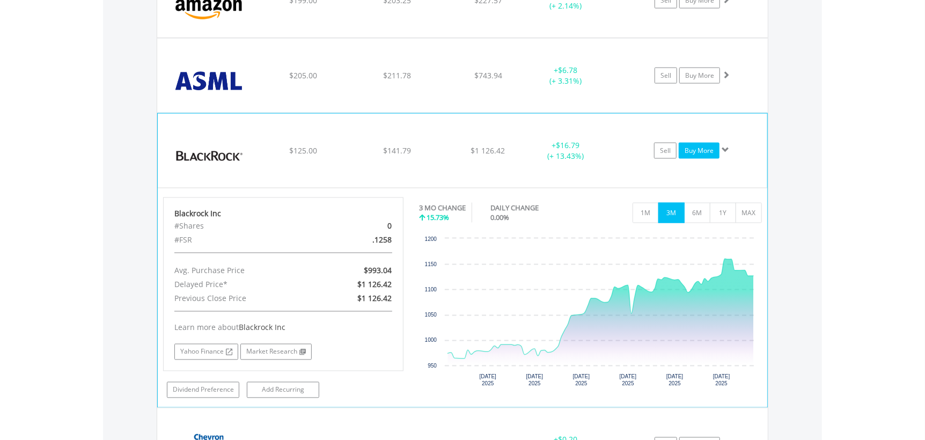
click at [700, 151] on link "Buy More" at bounding box center [699, 151] width 41 height 16
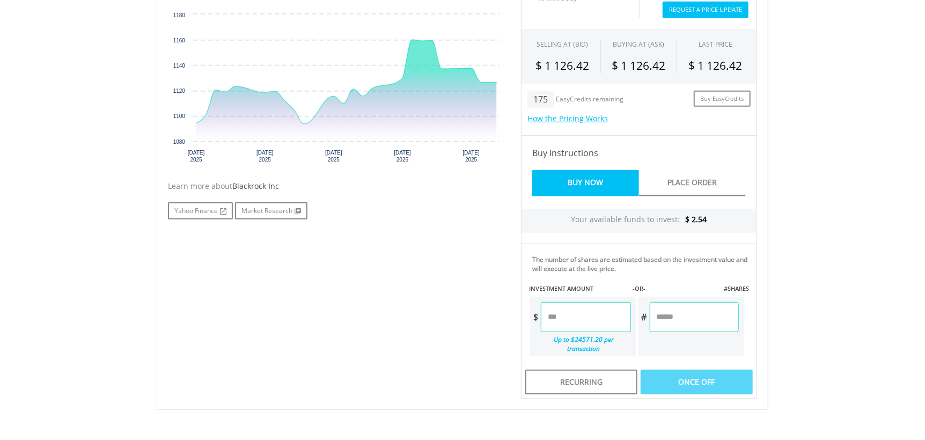
scroll to position [376, 0]
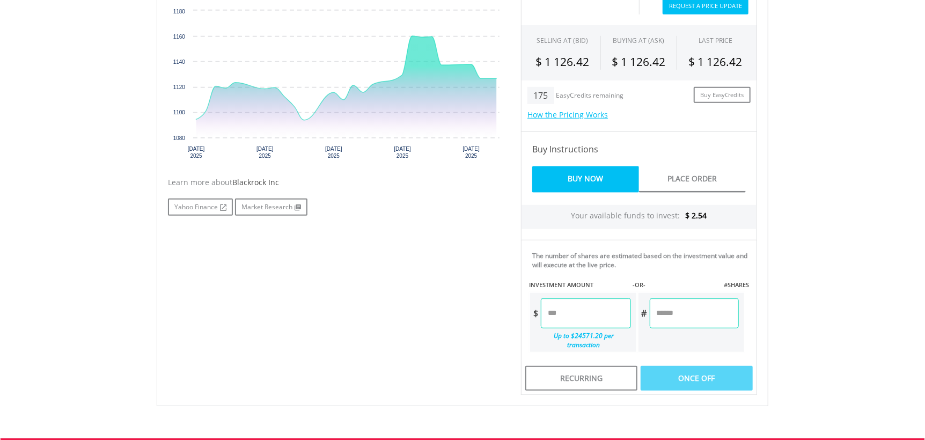
click at [561, 315] on input "number" at bounding box center [586, 313] width 90 height 30
click at [683, 313] on div "Last Updated Price: 15-min. Delay* Price Update Cost: 1 Credits Request A Price…" at bounding box center [639, 182] width 252 height 426
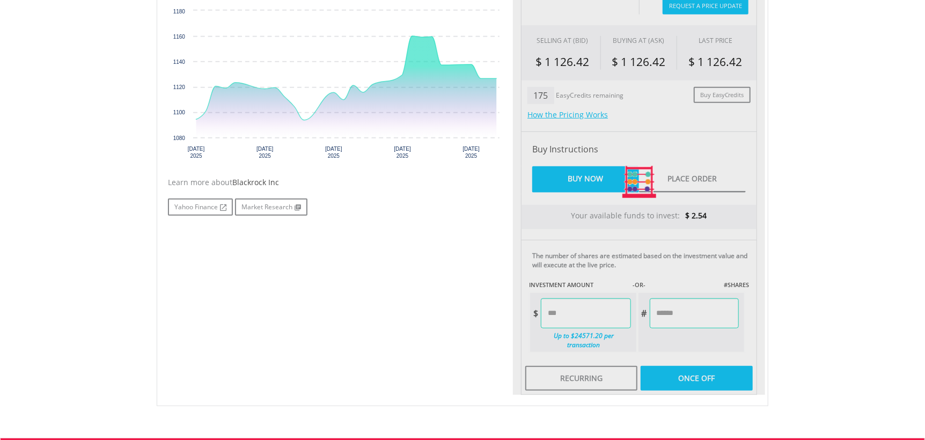
type input "****"
type input "******"
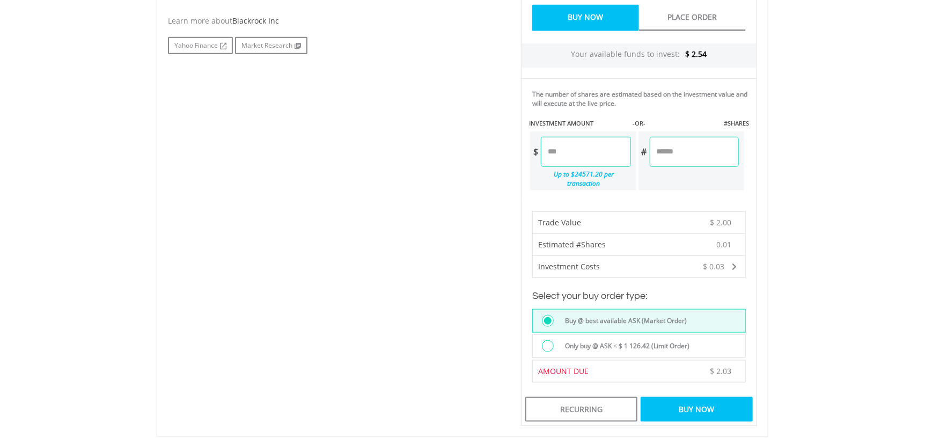
scroll to position [590, 0]
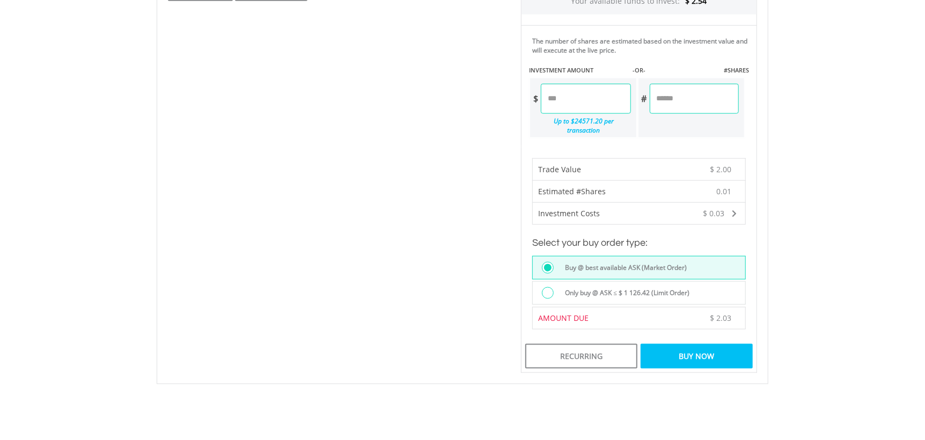
click at [551, 287] on div at bounding box center [548, 293] width 12 height 12
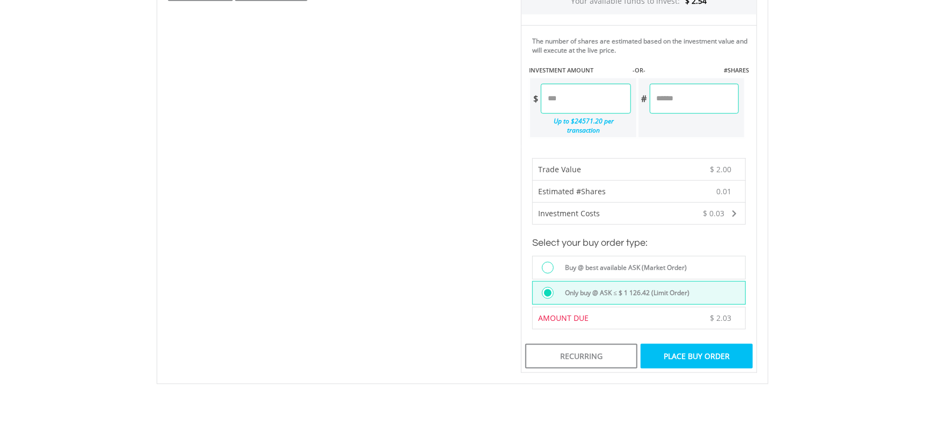
click at [684, 347] on div "Place Buy Order" at bounding box center [697, 356] width 112 height 25
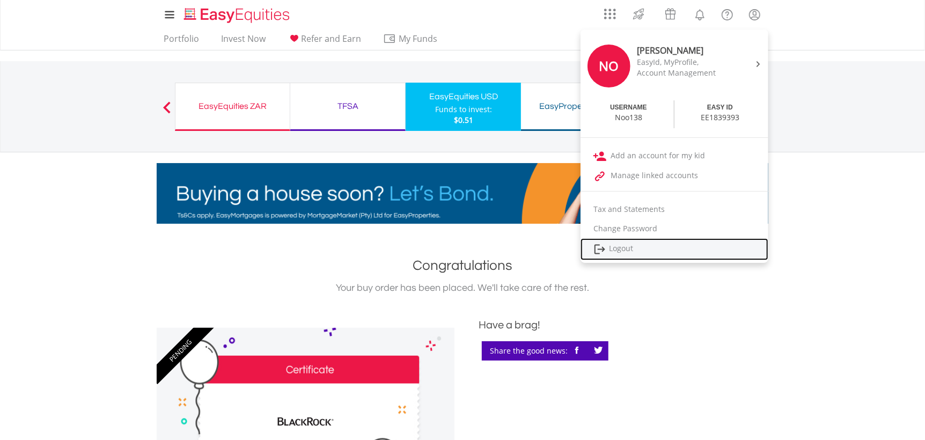
click at [618, 249] on link "Logout" at bounding box center [675, 249] width 188 height 22
